Goal: Book appointment/travel/reservation

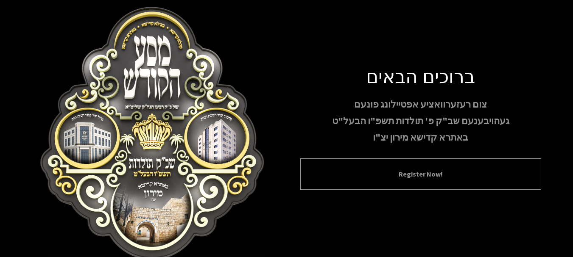
click at [417, 172] on button "Register Now!" at bounding box center [421, 174] width 220 height 10
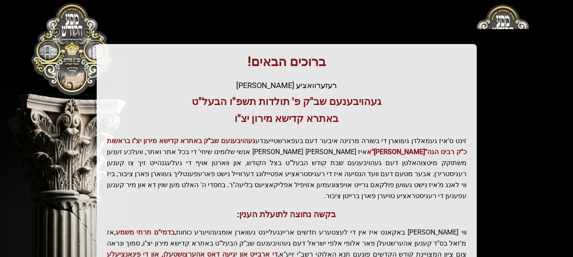
scroll to position [234, 0]
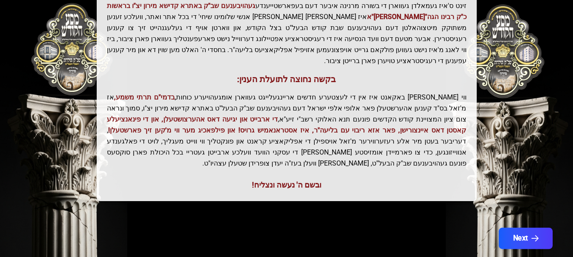
click at [517, 228] on button "Next" at bounding box center [525, 238] width 54 height 21
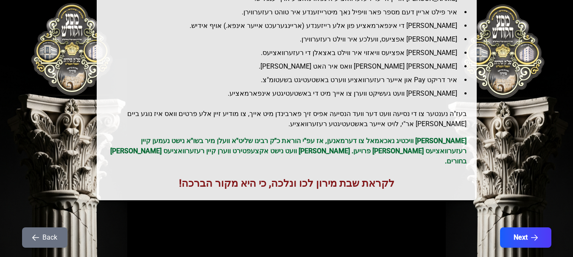
scroll to position [153, 0]
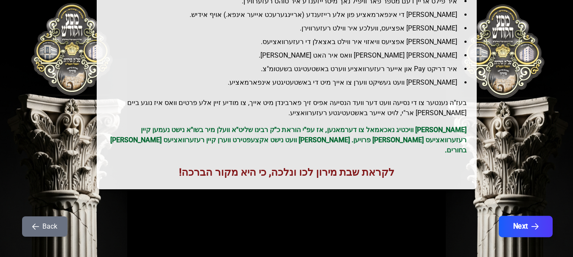
click at [524, 216] on button "Next" at bounding box center [525, 226] width 54 height 21
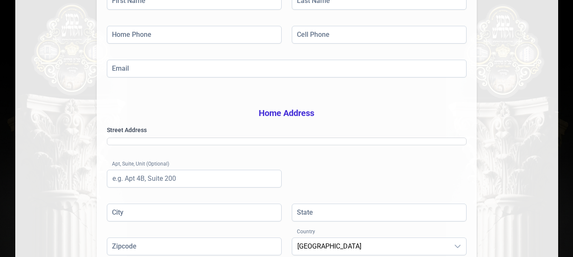
scroll to position [0, 0]
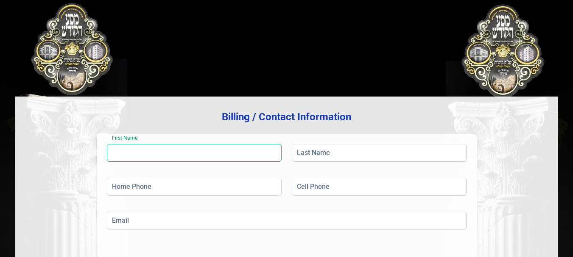
click at [179, 152] on input "First Name" at bounding box center [194, 153] width 175 height 18
type input "[PERSON_NAME]"
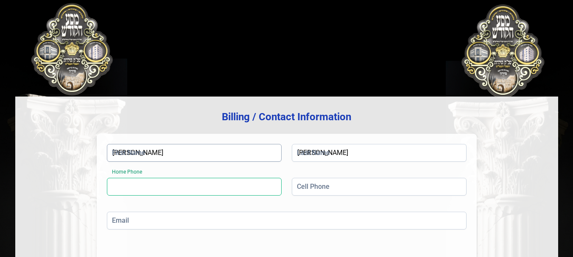
type input "[PHONE_NUMBER]"
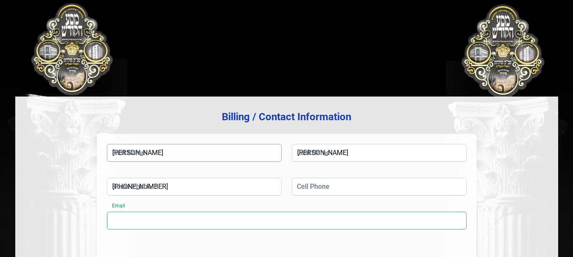
type input "[EMAIL_ADDRESS][DOMAIN_NAME]"
type input "Unit 202"
type input "Monroe"
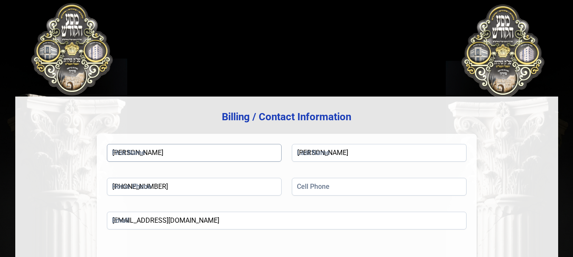
type input "[US_STATE]"
type input "10950"
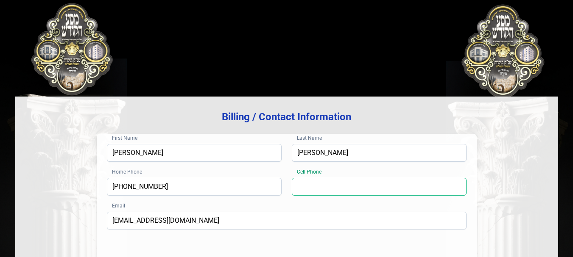
click at [319, 178] on input "Cell Phone" at bounding box center [379, 187] width 175 height 18
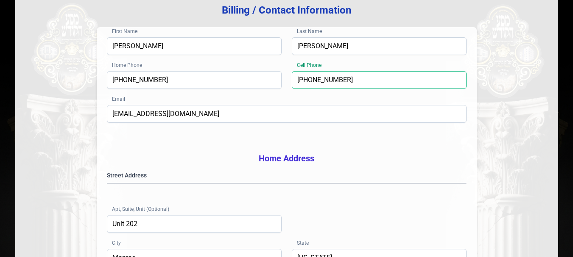
scroll to position [127, 0]
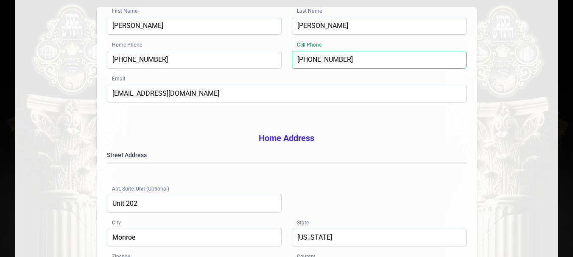
type input "[PHONE_NUMBER]"
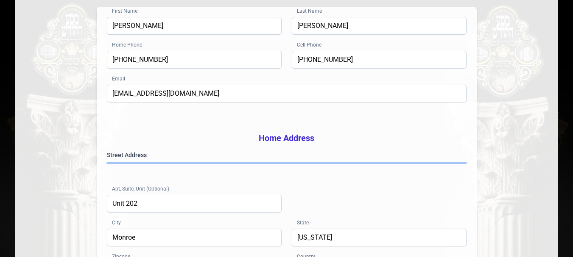
click at [107, 163] on gmp-place-autocomplete at bounding box center [107, 163] width 0 height 0
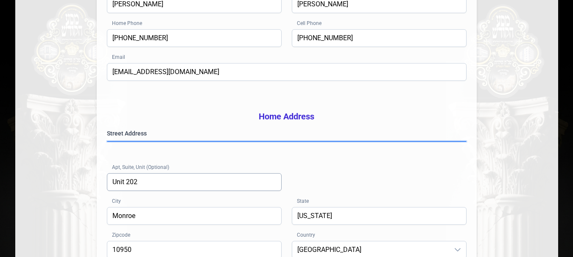
scroll to position [170, 0]
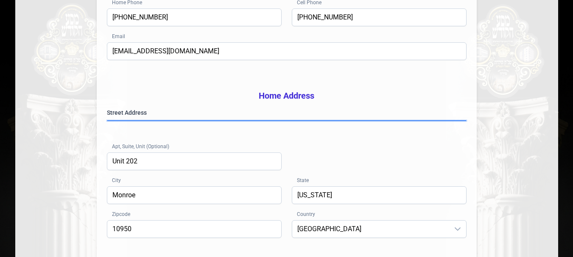
click at [107, 121] on gmp-place-autocomplete at bounding box center [107, 121] width 0 height 0
type input "[PERSON_NAME]"
type input "NY"
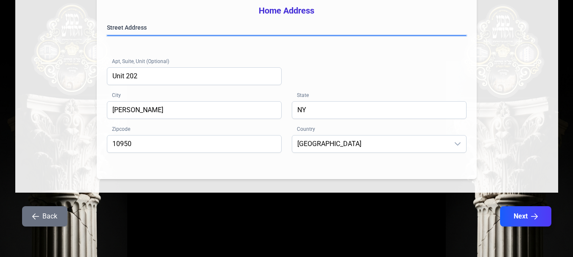
scroll to position [268, 0]
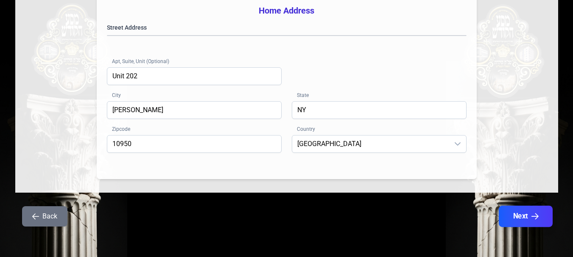
click at [526, 217] on button "Next" at bounding box center [525, 216] width 54 height 21
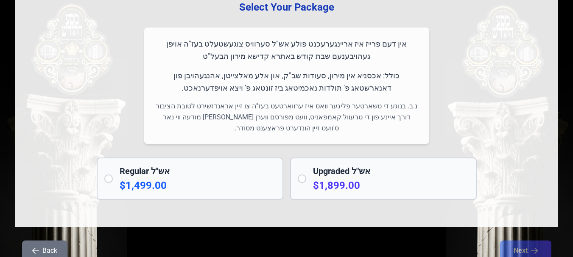
scroll to position [85, 0]
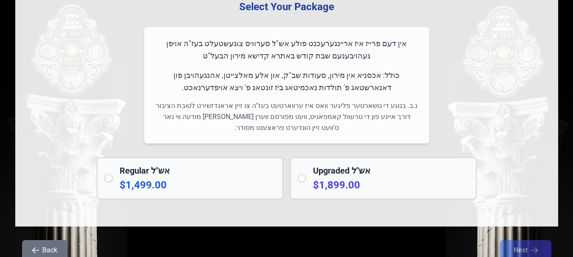
click at [300, 178] on input "radio" at bounding box center [302, 178] width 8 height 8
radio input "true"
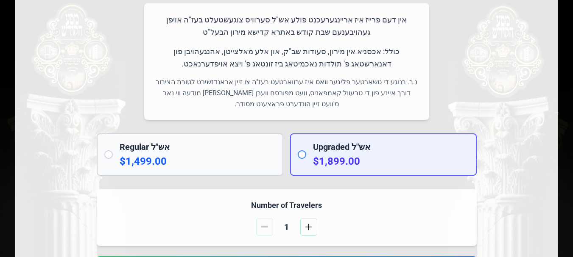
scroll to position [170, 0]
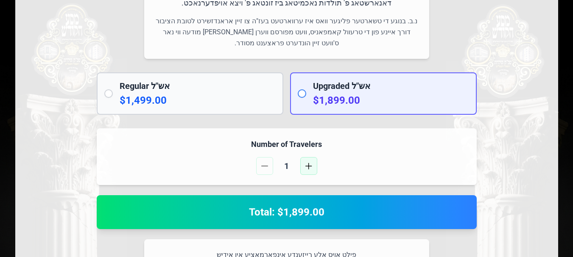
click at [305, 166] on span "button" at bounding box center [308, 166] width 7 height 7
click at [107, 95] on input "radio" at bounding box center [108, 94] width 8 height 8
radio input "true"
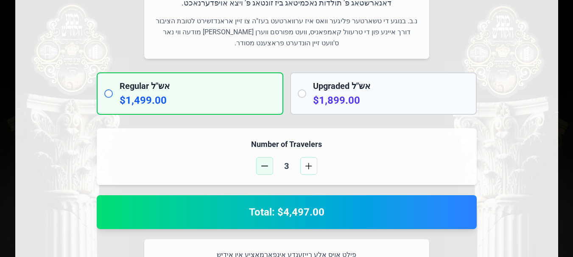
click at [263, 165] on span "button" at bounding box center [264, 166] width 7 height 7
click at [308, 164] on span "button" at bounding box center [308, 166] width 7 height 7
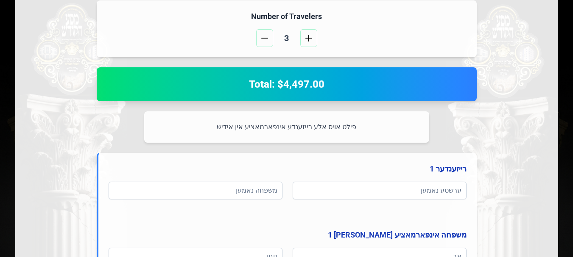
scroll to position [339, 0]
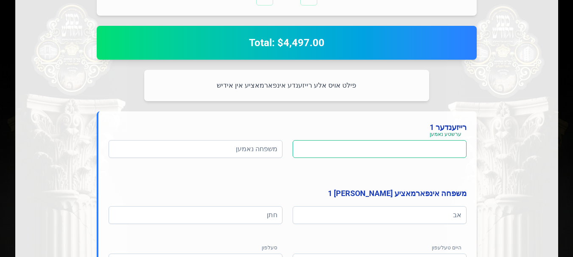
click at [419, 152] on input at bounding box center [380, 149] width 174 height 18
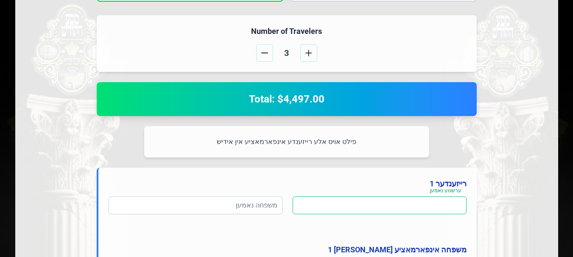
scroll to position [297, 0]
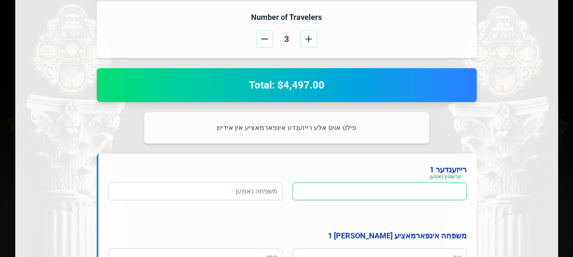
type input "a"
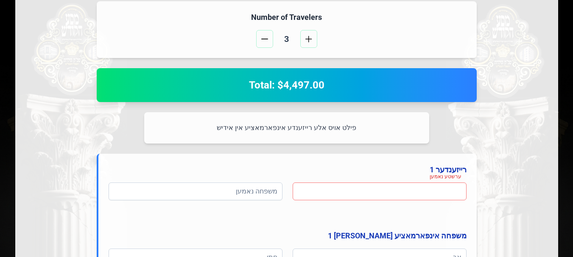
type input "ש"
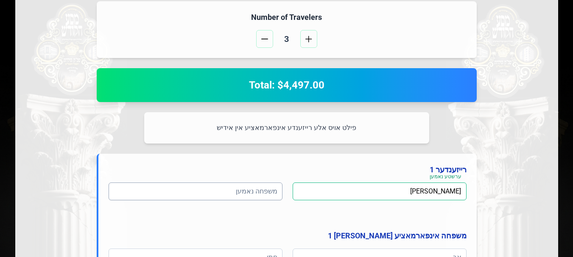
type input "[PERSON_NAME]"
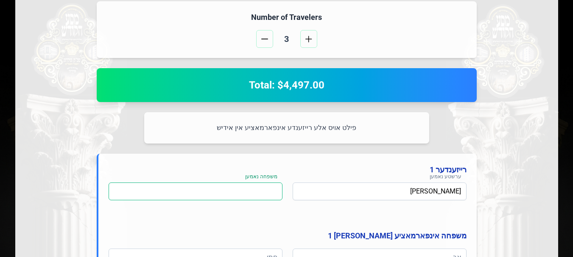
click at [250, 193] on input at bounding box center [196, 192] width 174 height 18
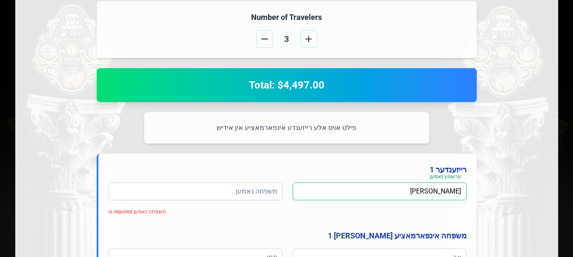
drag, startPoint x: 406, startPoint y: 191, endPoint x: 428, endPoint y: 192, distance: 22.5
click at [428, 192] on input "[PERSON_NAME]" at bounding box center [380, 192] width 174 height 18
click at [431, 193] on input "[PERSON_NAME]" at bounding box center [380, 192] width 174 height 18
drag, startPoint x: 430, startPoint y: 193, endPoint x: 410, endPoint y: 193, distance: 20.4
click at [410, 193] on input "[PERSON_NAME]" at bounding box center [380, 192] width 174 height 18
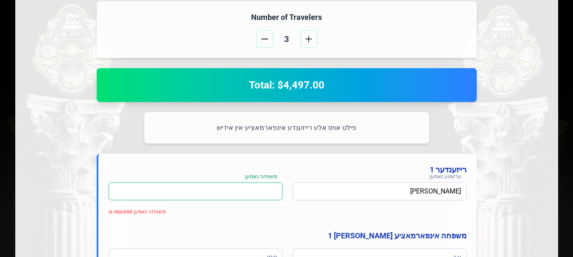
click at [273, 190] on input at bounding box center [196, 192] width 174 height 18
paste input "גאטליעב"
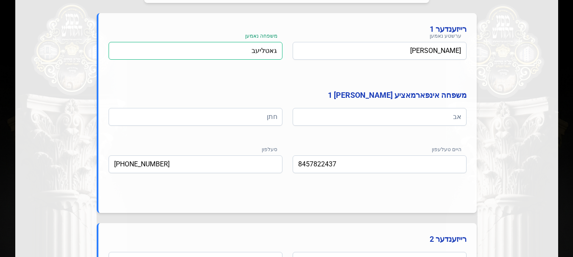
scroll to position [424, 0]
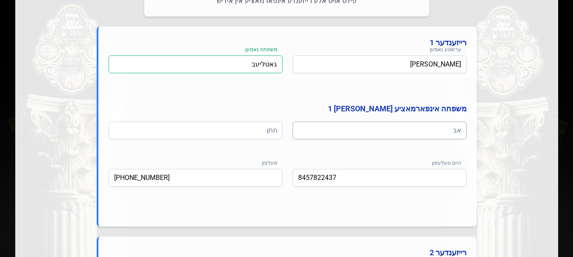
type input "גאטליעב"
click at [447, 134] on input at bounding box center [380, 131] width 174 height 18
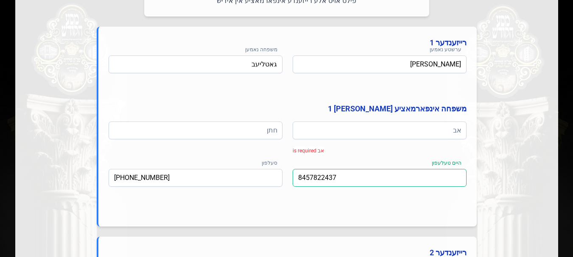
drag, startPoint x: 350, startPoint y: 178, endPoint x: 296, endPoint y: 179, distance: 53.5
click at [296, 179] on input "8457822437" at bounding box center [380, 178] width 174 height 18
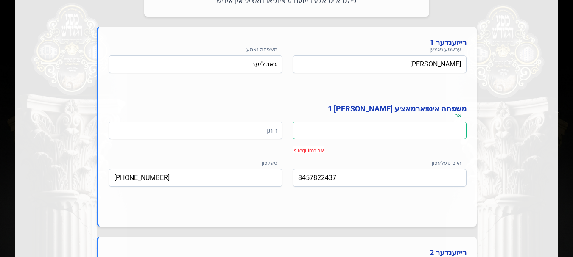
click at [449, 132] on input at bounding box center [380, 131] width 174 height 18
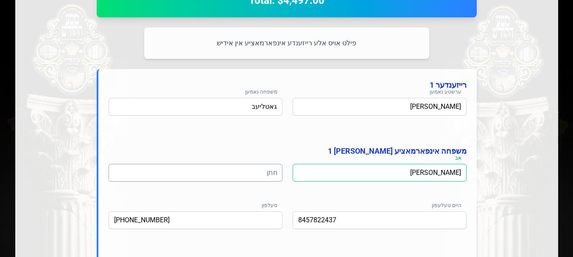
type input "[PERSON_NAME]"
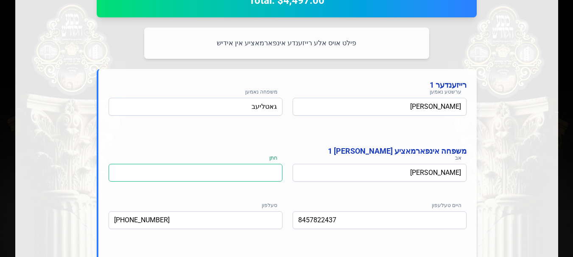
click at [240, 174] on input at bounding box center [196, 173] width 174 height 18
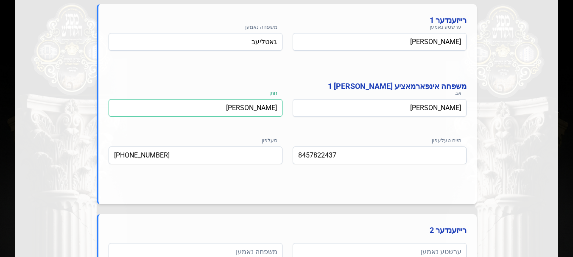
scroll to position [467, 0]
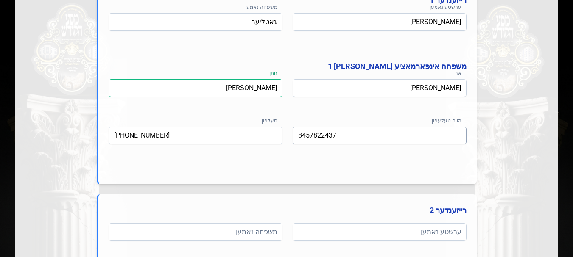
type input "[PERSON_NAME]"
drag, startPoint x: 340, startPoint y: 136, endPoint x: 294, endPoint y: 137, distance: 46.3
click at [294, 137] on input "8457822437" at bounding box center [380, 136] width 174 height 18
type input "[PHONE_NUMBER]"
click at [218, 135] on input "[PHONE_NUMBER]" at bounding box center [196, 136] width 174 height 18
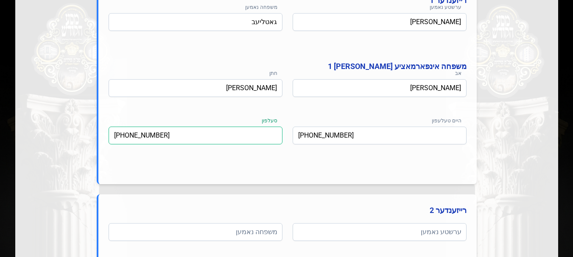
drag, startPoint x: 183, startPoint y: 134, endPoint x: 107, endPoint y: 143, distance: 75.9
click at [107, 143] on div "רייזענדער 1 ערשטע נאמען [PERSON_NAME] משפחה [PERSON_NAME] משפחה אינפארמאציע [PE…" at bounding box center [287, 84] width 380 height 200
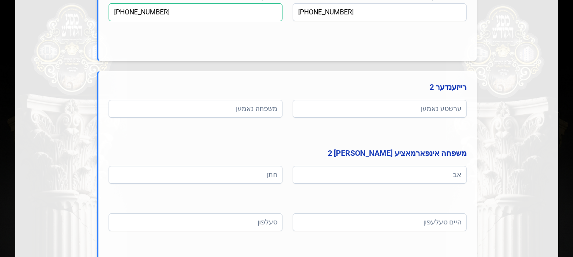
scroll to position [594, 0]
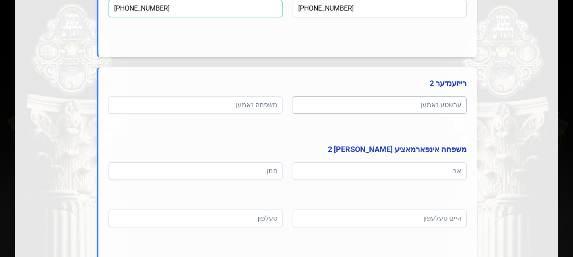
type input "[PHONE_NUMBER]"
click at [414, 105] on input at bounding box center [380, 105] width 174 height 18
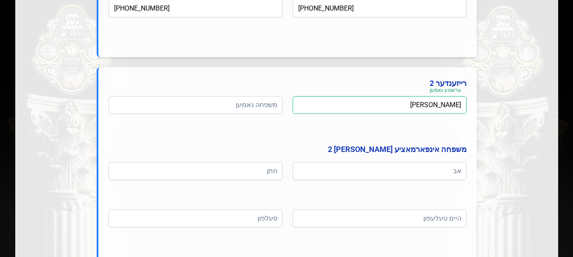
drag, startPoint x: 397, startPoint y: 106, endPoint x: 423, endPoint y: 108, distance: 25.5
click at [423, 108] on input "[PERSON_NAME]" at bounding box center [380, 105] width 174 height 18
type input "[PERSON_NAME]"
click at [269, 107] on input at bounding box center [196, 105] width 174 height 18
paste input "גאטליעב"
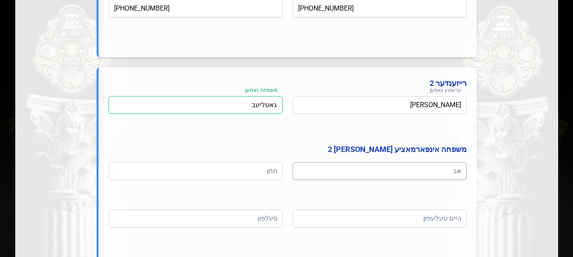
type input "גאטליעב"
click at [443, 171] on input at bounding box center [380, 171] width 174 height 18
type input "ר [PERSON_NAME]"
click at [262, 172] on input at bounding box center [196, 171] width 174 height 18
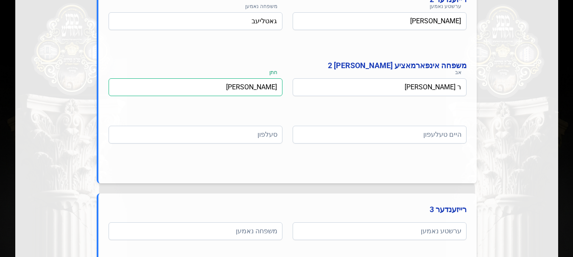
scroll to position [679, 0]
type input "[PERSON_NAME]"
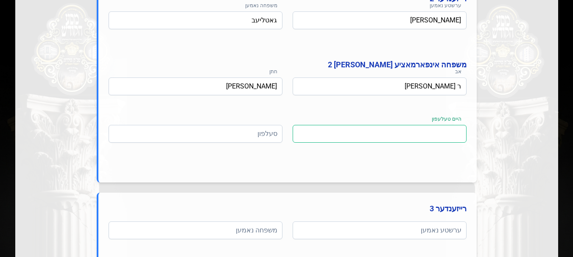
click at [428, 131] on input at bounding box center [380, 134] width 174 height 18
type input "[PHONE_NUMBER]"
click at [269, 132] on input at bounding box center [196, 134] width 174 height 18
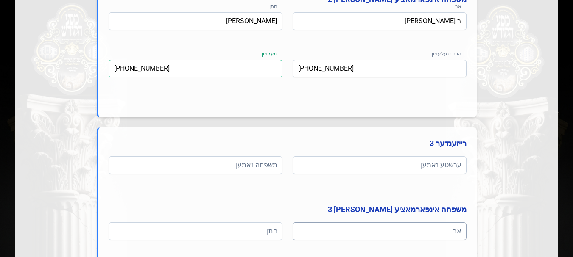
scroll to position [764, 0]
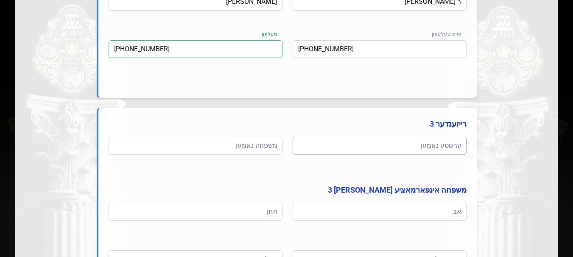
type input "[PHONE_NUMBER]"
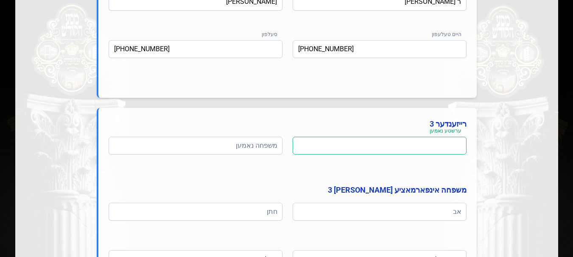
click at [424, 148] on input at bounding box center [380, 146] width 174 height 18
type input "[PERSON_NAME]"
drag, startPoint x: 254, startPoint y: 143, endPoint x: 257, endPoint y: 146, distance: 4.8
click at [254, 143] on input at bounding box center [196, 146] width 174 height 18
drag, startPoint x: 406, startPoint y: 146, endPoint x: 428, endPoint y: 145, distance: 22.1
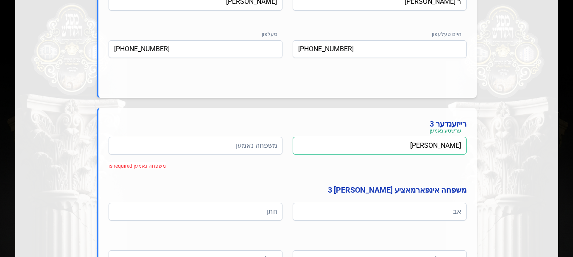
click at [428, 145] on input "[PERSON_NAME]" at bounding box center [380, 146] width 174 height 18
click at [249, 150] on input at bounding box center [196, 146] width 174 height 18
paste input "גאטליעב"
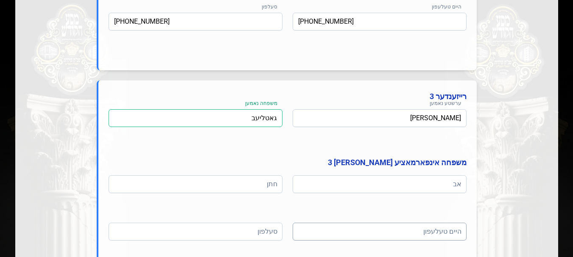
scroll to position [806, 0]
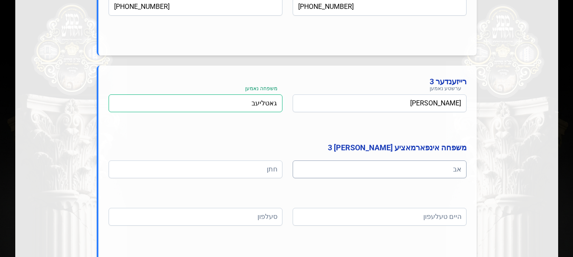
type input "גאטליעב"
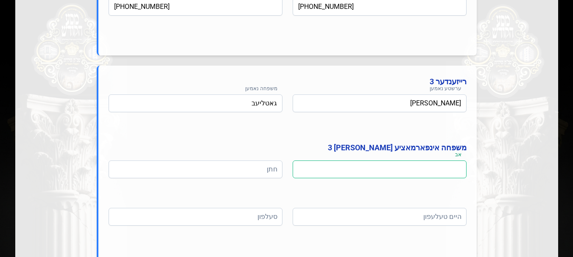
click at [431, 169] on input at bounding box center [380, 170] width 174 height 18
type input "[PERSON_NAME]"
click at [271, 170] on input at bounding box center [196, 170] width 174 height 18
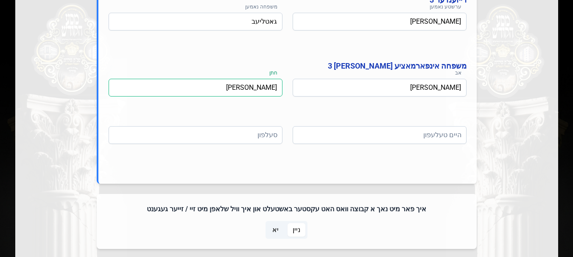
scroll to position [891, 0]
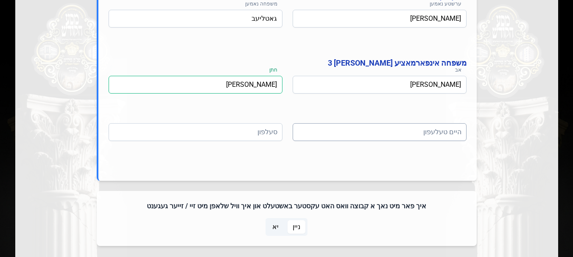
type input "[PERSON_NAME]"
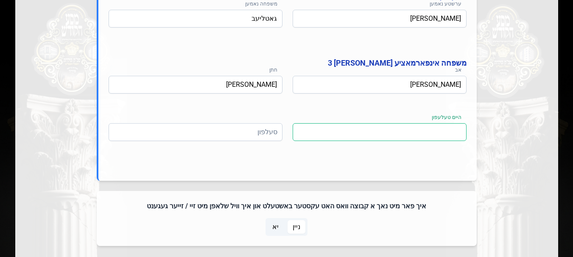
click at [412, 135] on input at bounding box center [380, 132] width 174 height 18
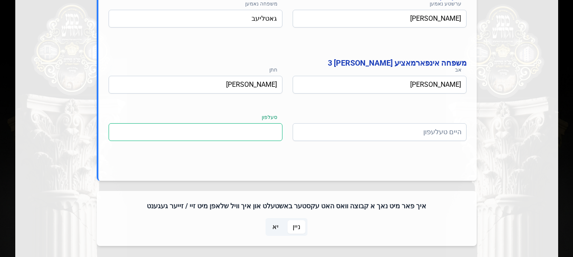
click at [273, 136] on input at bounding box center [196, 132] width 174 height 18
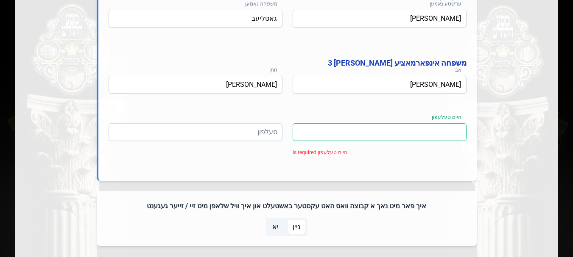
click at [415, 132] on input at bounding box center [380, 132] width 174 height 18
type input "[PHONE_NUMBER]"
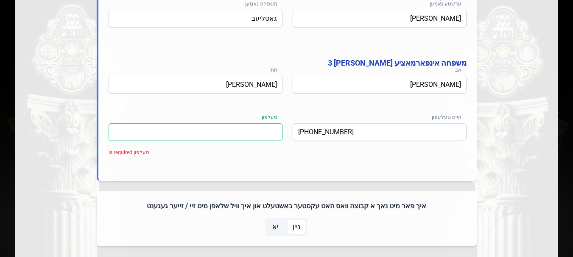
click at [246, 134] on input at bounding box center [196, 132] width 174 height 18
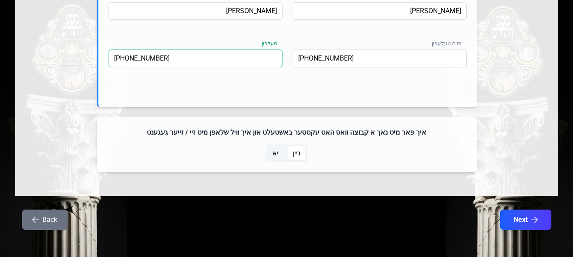
scroll to position [968, 0]
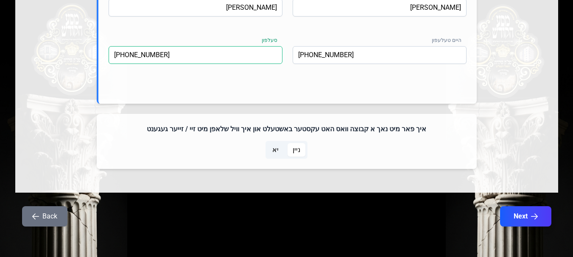
type input "[PHONE_NUMBER]"
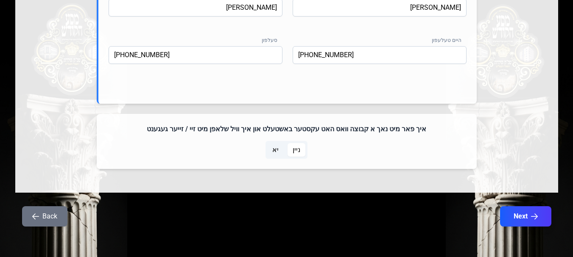
click at [297, 150] on span "ניין" at bounding box center [297, 150] width 8 height 10
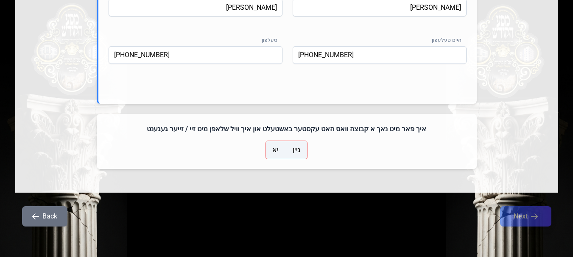
click at [297, 149] on span "ניין" at bounding box center [297, 150] width 8 height 10
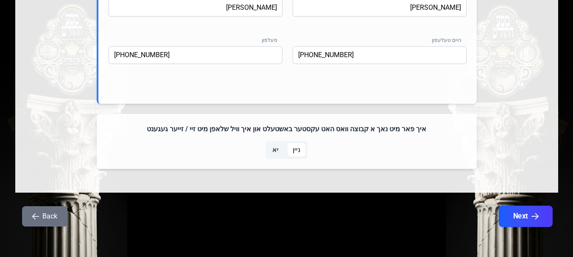
click at [518, 216] on button "Next" at bounding box center [525, 216] width 54 height 21
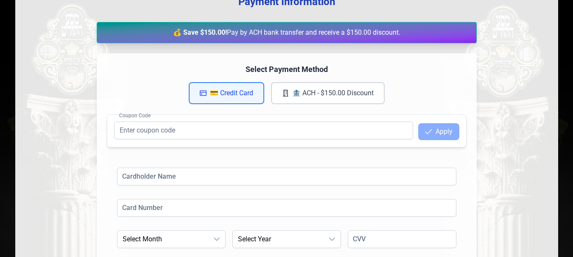
scroll to position [101, 0]
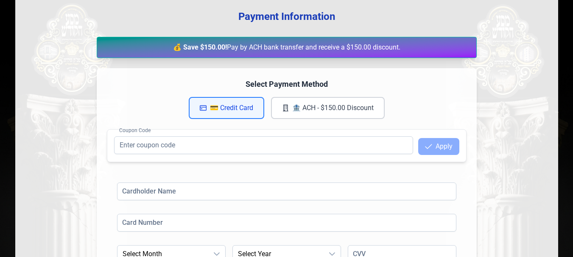
click at [235, 109] on button "💳 Credit Card" at bounding box center [227, 108] width 76 height 22
click at [231, 110] on button "💳 Credit Card" at bounding box center [227, 108] width 76 height 22
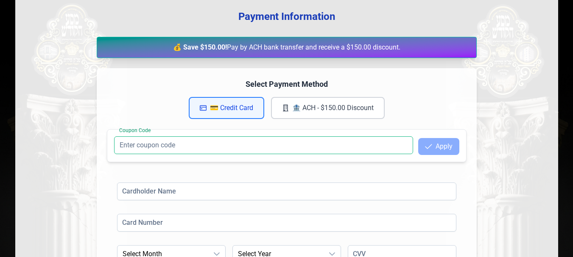
click at [176, 146] on input "Coupon Code" at bounding box center [263, 146] width 299 height 18
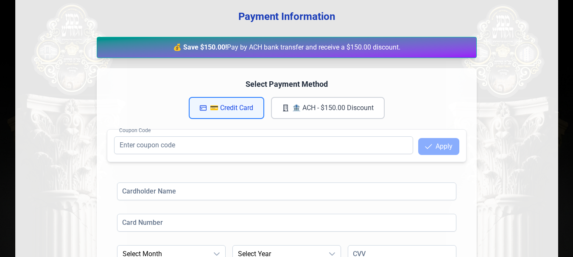
click at [248, 109] on button "💳 Credit Card" at bounding box center [227, 108] width 76 height 22
click at [350, 109] on button "🏦 ACH - $150.00 Discount" at bounding box center [328, 108] width 114 height 22
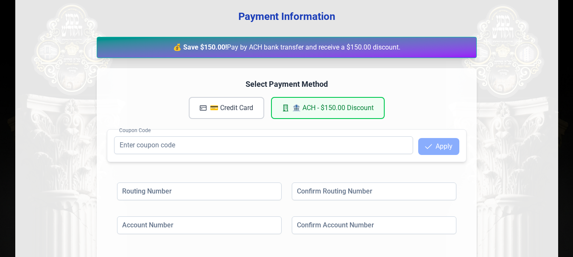
click at [235, 109] on button "💳 Credit Card" at bounding box center [227, 108] width 76 height 22
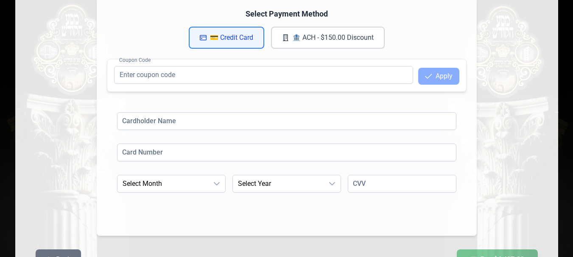
scroll to position [185, 0]
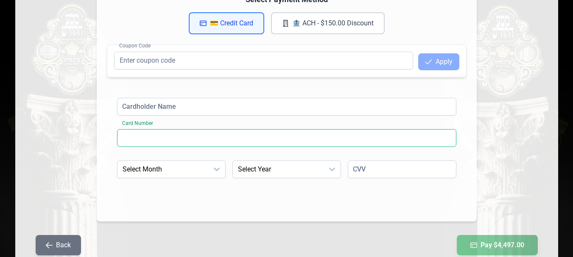
click at [180, 139] on input at bounding box center [286, 138] width 339 height 18
